Goal: Find specific page/section: Find specific page/section

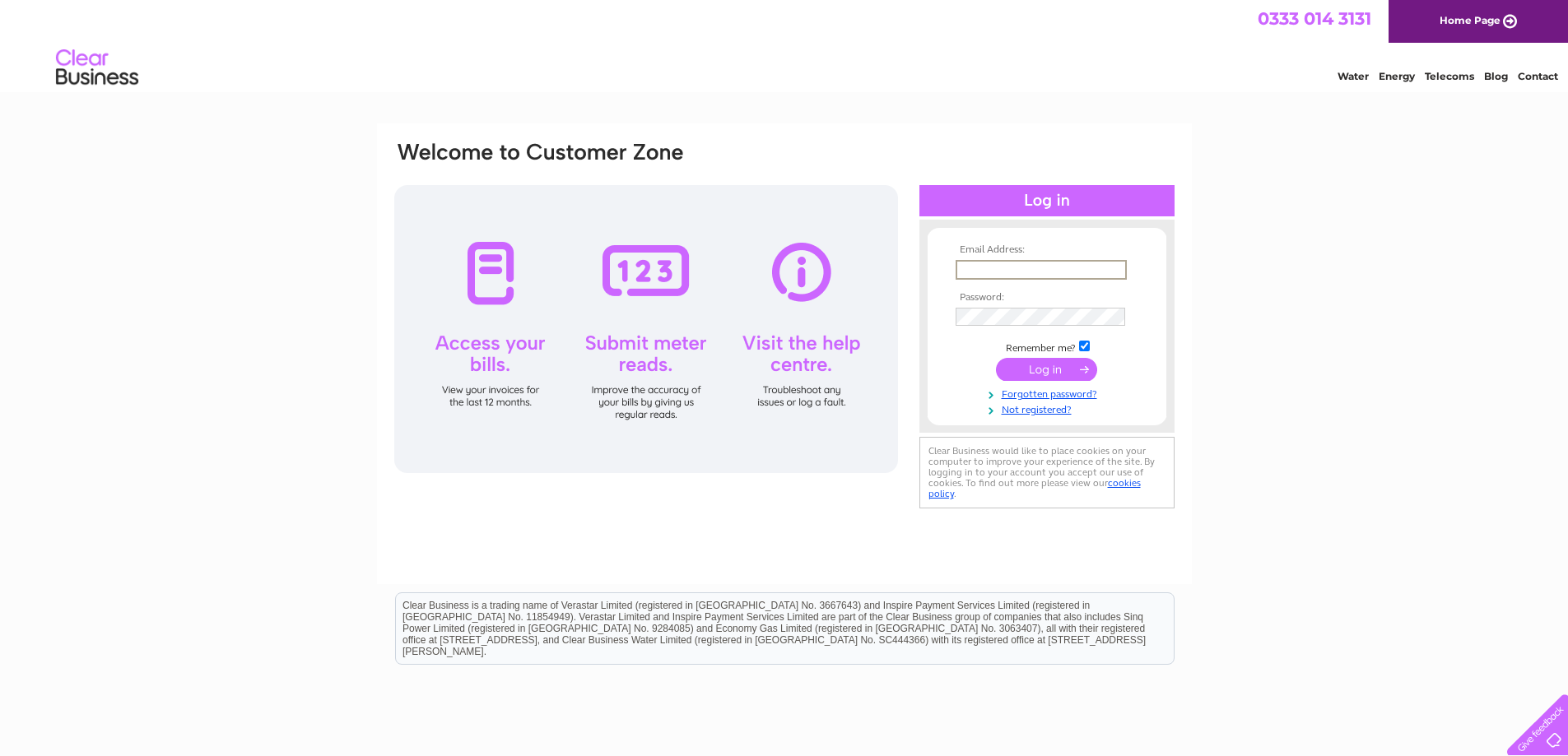
click at [1002, 265] on input "text" at bounding box center [1040, 270] width 171 height 20
type input "localeyes@btinternet.com"
click at [1020, 367] on input "submit" at bounding box center [1046, 367] width 101 height 23
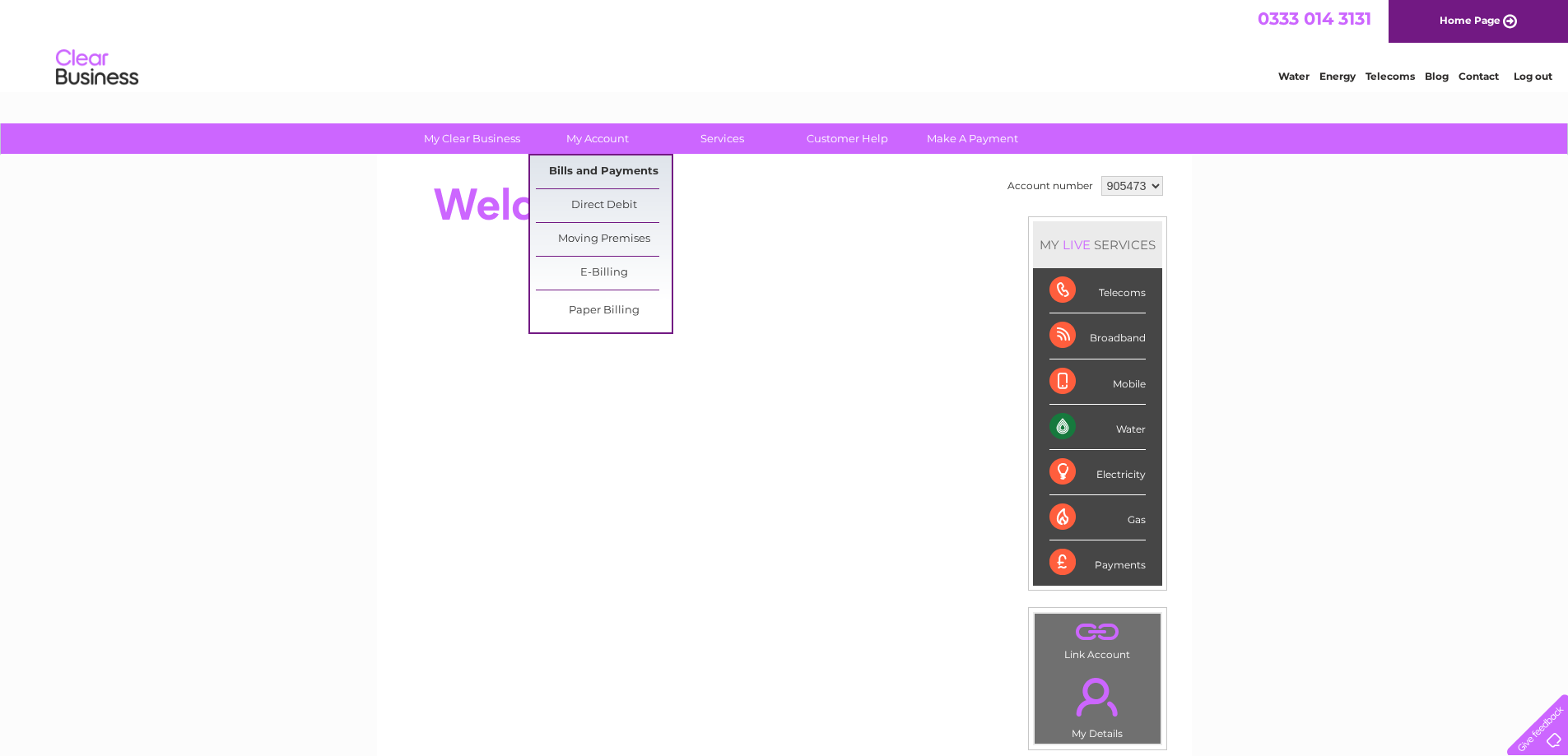
click at [614, 175] on link "Bills and Payments" at bounding box center [603, 172] width 136 height 33
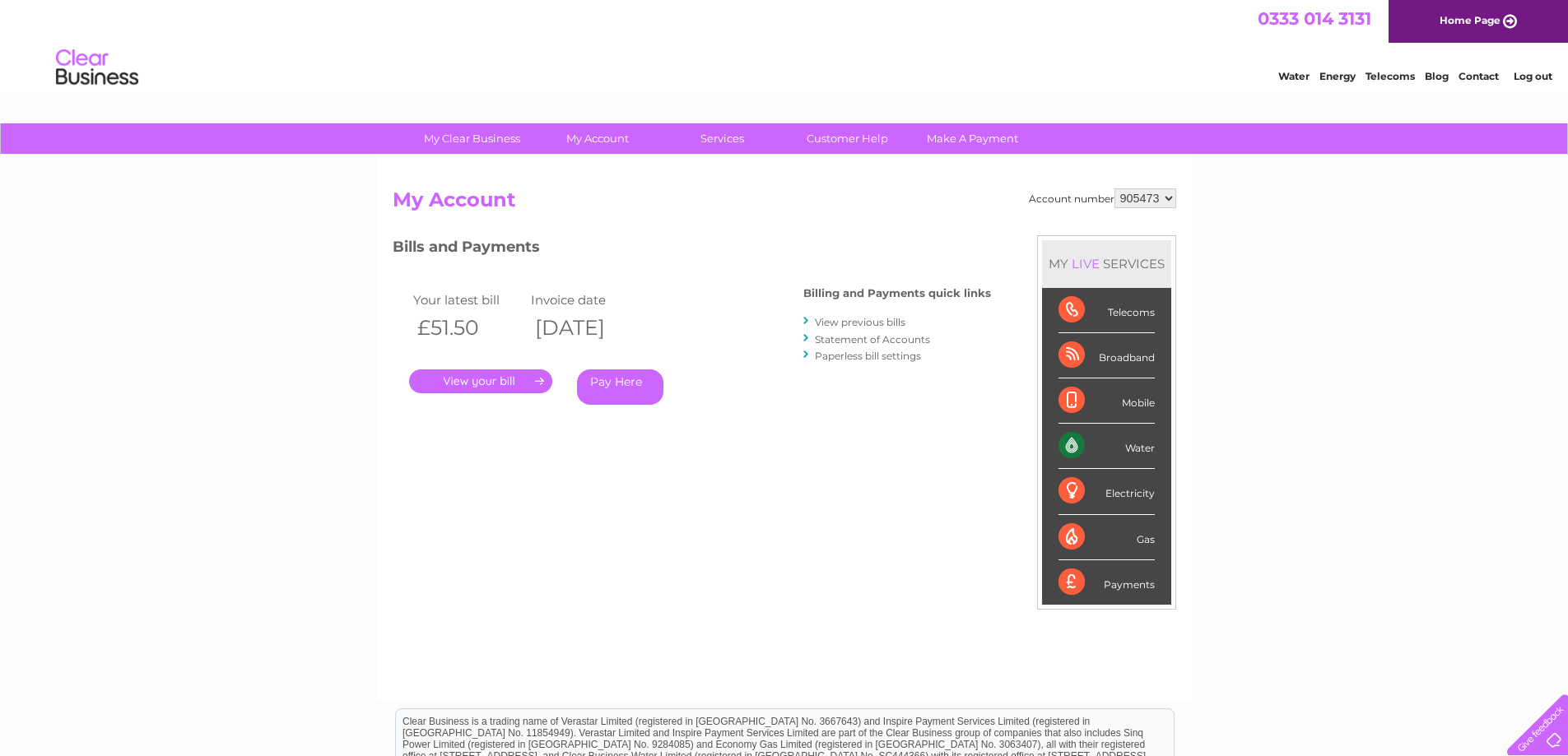
click at [531, 380] on link "." at bounding box center [480, 381] width 144 height 24
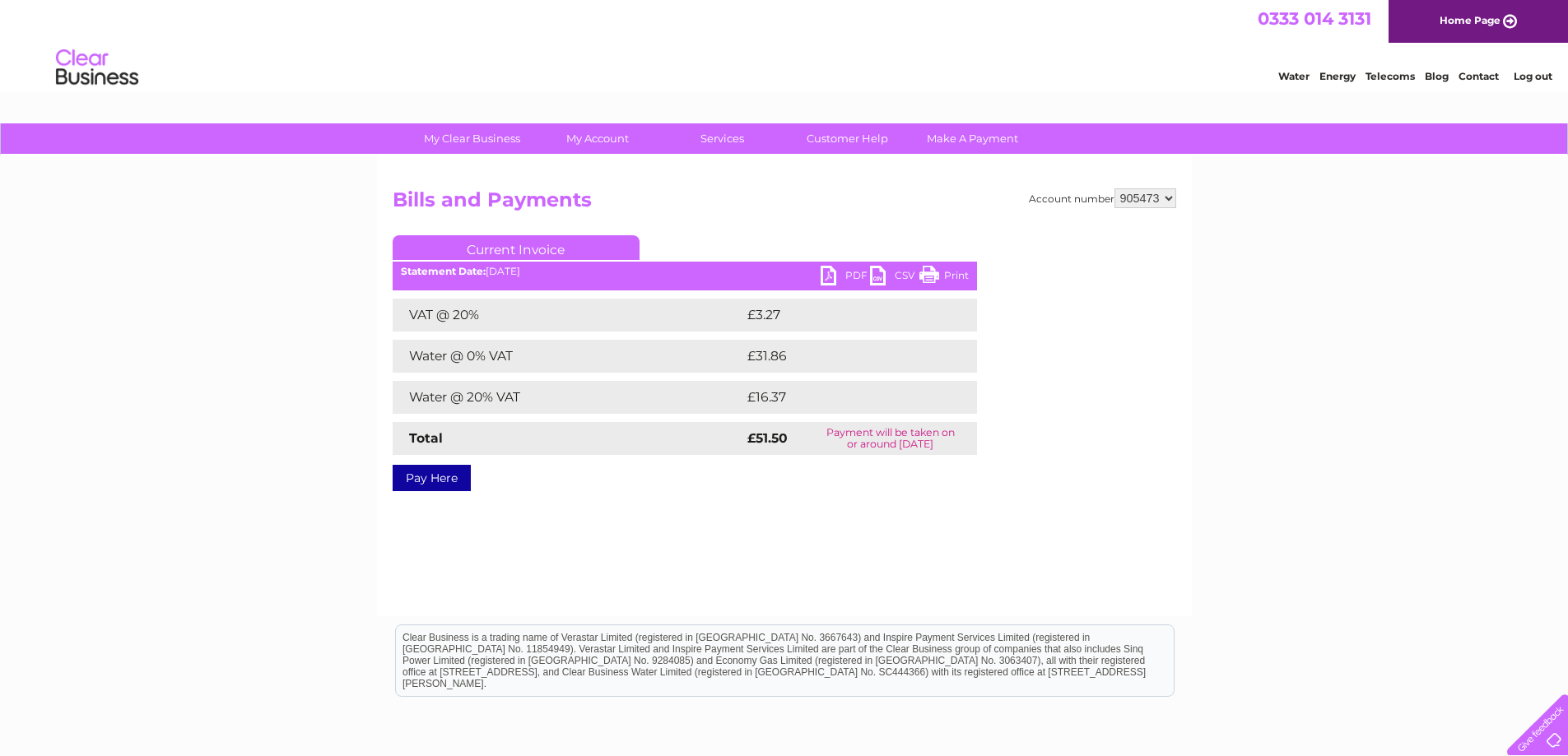
click at [939, 271] on link "Print" at bounding box center [944, 278] width 49 height 24
